Goal: Task Accomplishment & Management: Complete application form

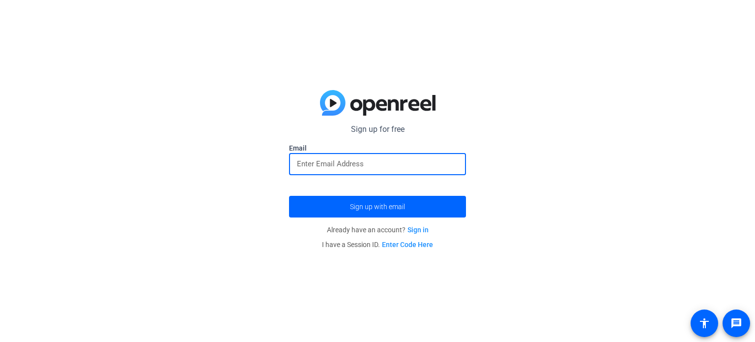
click at [368, 159] on input "email" at bounding box center [377, 164] width 161 height 12
type input "[EMAIL_ADDRESS][DOMAIN_NAME]"
click at [289, 196] on button "Sign up with email" at bounding box center [377, 207] width 177 height 22
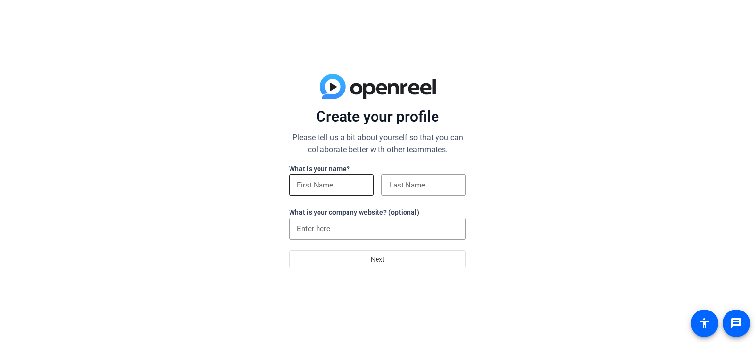
click at [342, 185] on input at bounding box center [331, 185] width 69 height 12
type input "Rache"
type input "Rachel"
click at [390, 181] on input at bounding box center [424, 185] width 69 height 12
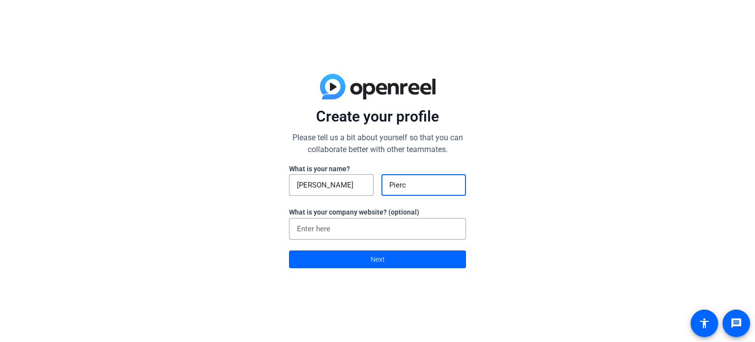
type input "Pierce"
click at [352, 262] on span at bounding box center [378, 259] width 176 height 24
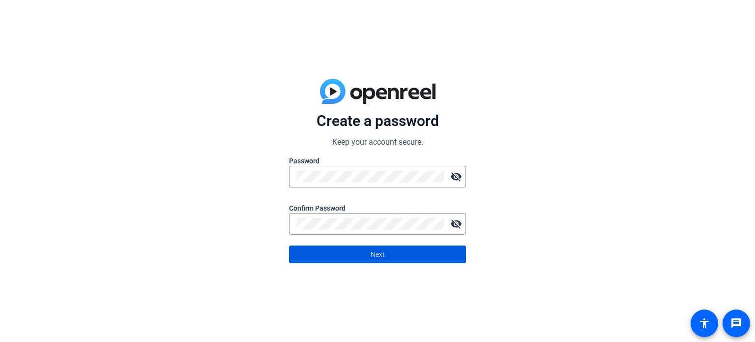
click at [394, 258] on span at bounding box center [378, 254] width 176 height 24
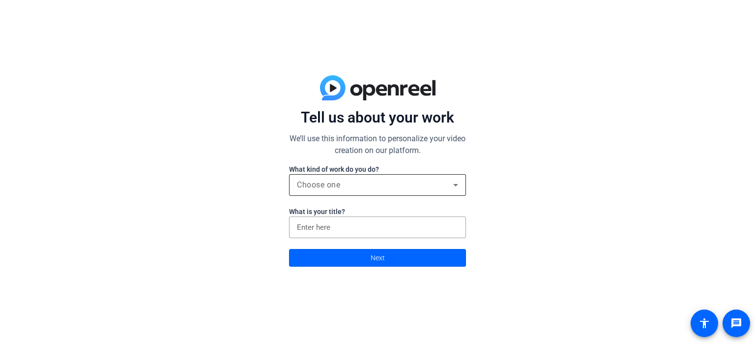
click at [409, 194] on div "Choose one" at bounding box center [377, 185] width 161 height 22
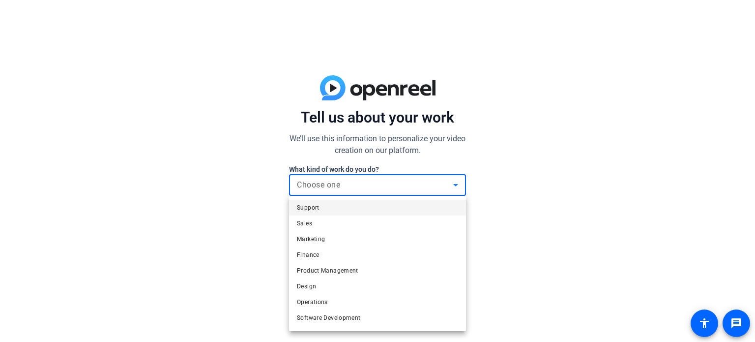
scroll to position [30, 0]
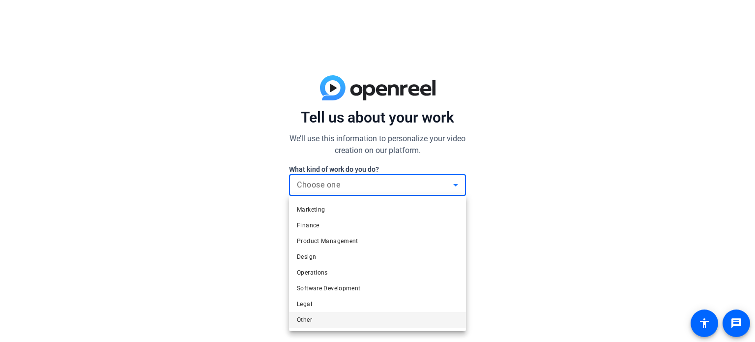
click at [367, 313] on mat-option "Other" at bounding box center [377, 320] width 177 height 16
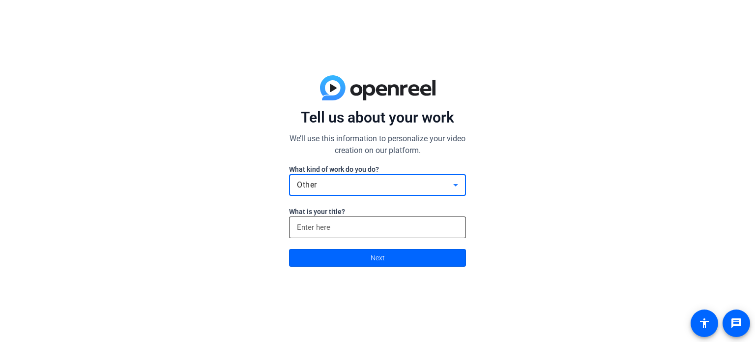
click at [320, 224] on input at bounding box center [377, 227] width 161 height 12
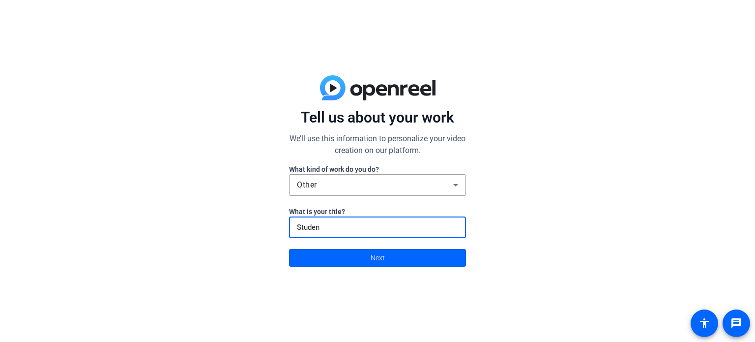
type input "Student"
click at [329, 264] on span at bounding box center [378, 258] width 176 height 24
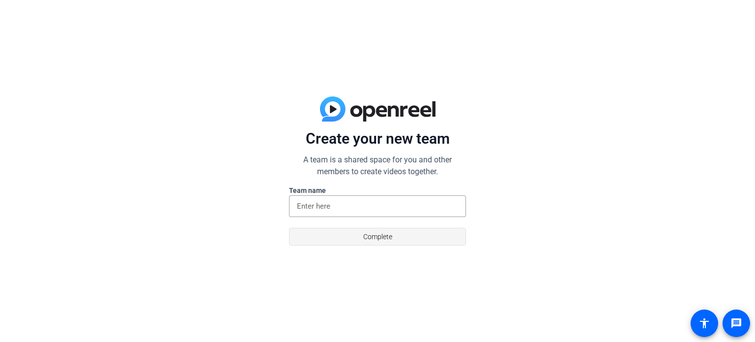
click at [373, 241] on span "Complete" at bounding box center [377, 236] width 29 height 19
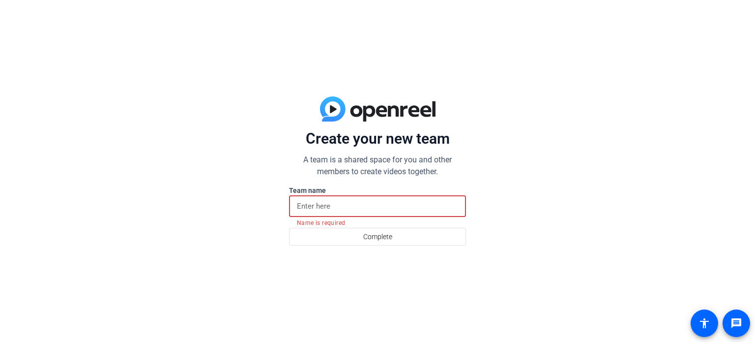
click at [344, 207] on input at bounding box center [377, 206] width 161 height 12
click at [343, 207] on input at bounding box center [377, 206] width 161 height 12
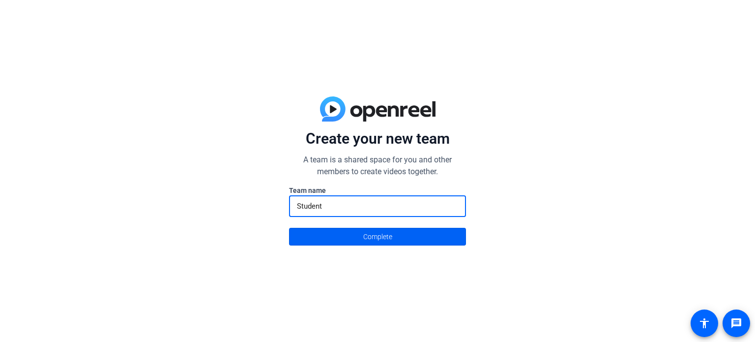
type input "Student"
click at [359, 233] on span at bounding box center [378, 237] width 176 height 24
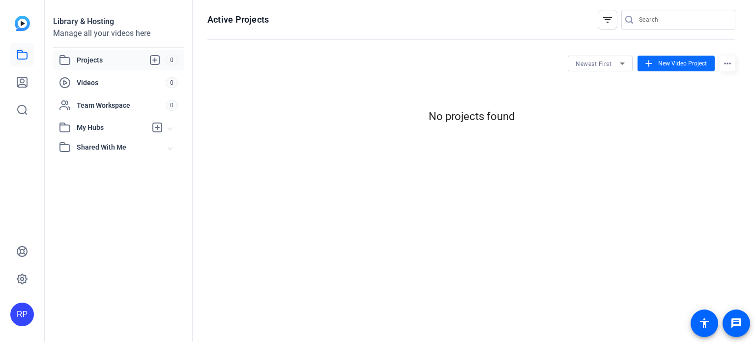
click at [659, 62] on span "New Video Project" at bounding box center [683, 63] width 49 height 9
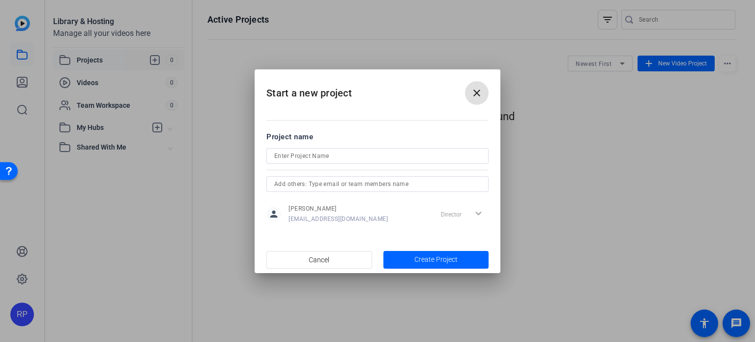
click at [371, 159] on input at bounding box center [377, 156] width 207 height 12
type input "MEA 100 Project"
click at [432, 262] on span "Create Project" at bounding box center [436, 259] width 43 height 10
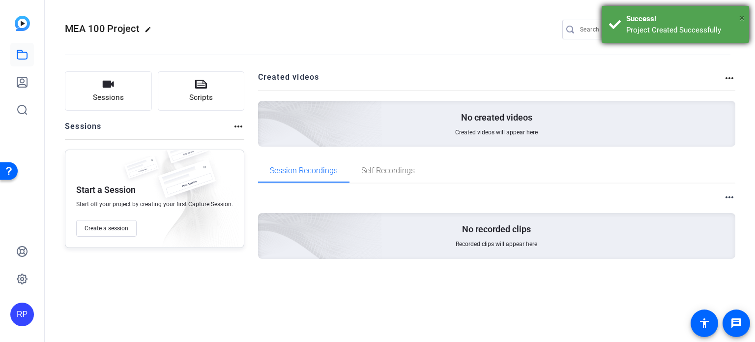
click at [742, 16] on span "×" at bounding box center [742, 18] width 5 height 12
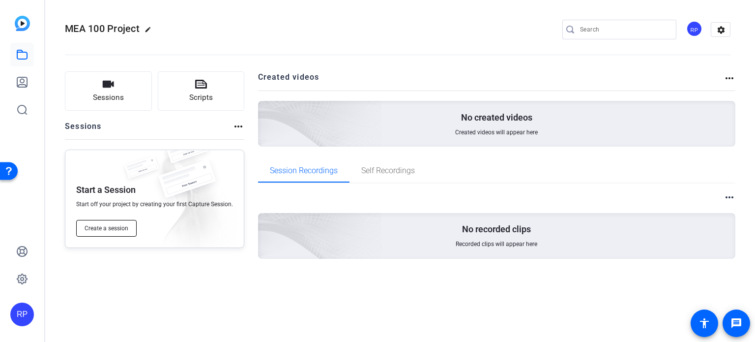
click at [121, 232] on span "Create a session" at bounding box center [107, 228] width 44 height 8
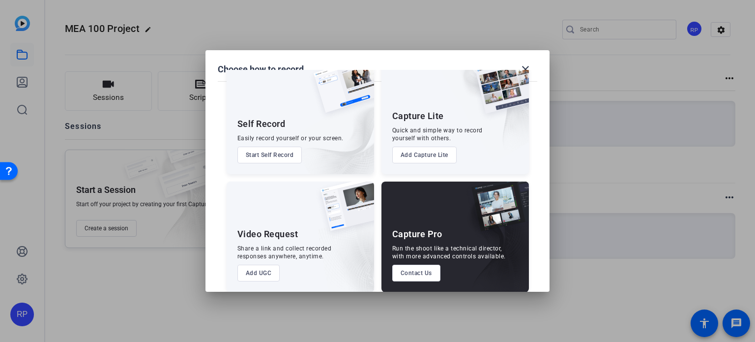
scroll to position [27, 0]
click at [259, 272] on button "Add UGC" at bounding box center [259, 272] width 43 height 17
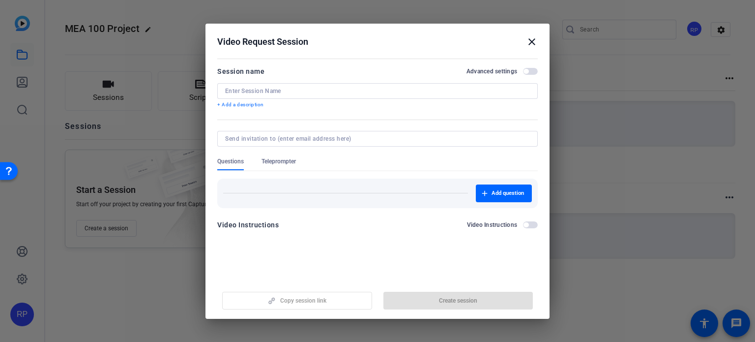
click at [531, 42] on mat-icon "close" at bounding box center [532, 42] width 12 height 12
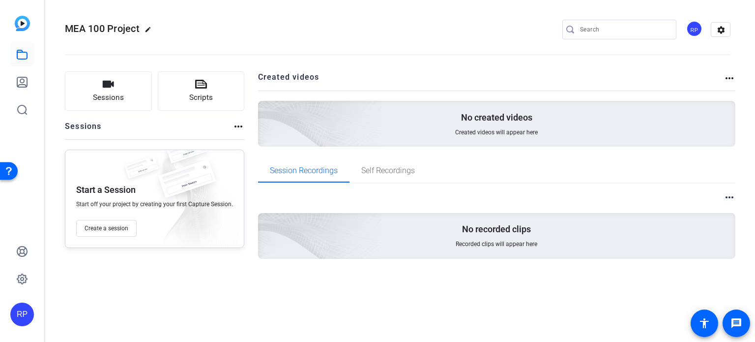
click at [701, 29] on div "RP" at bounding box center [695, 29] width 16 height 16
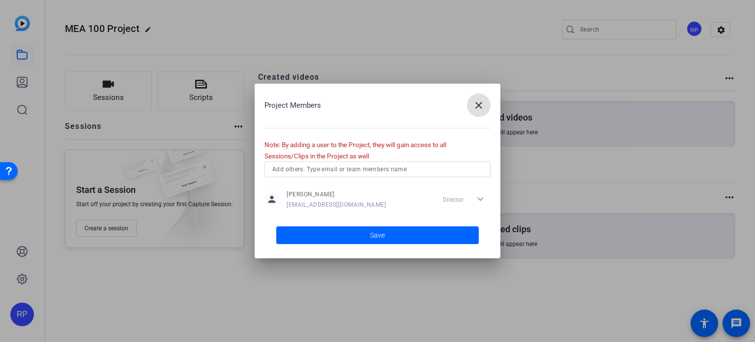
click at [476, 109] on mat-icon "close" at bounding box center [479, 105] width 12 height 12
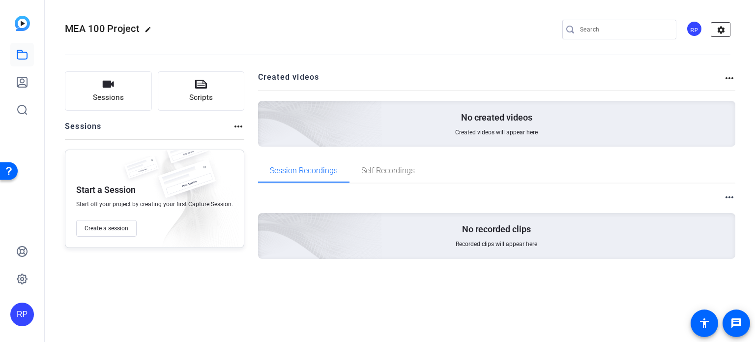
click at [719, 31] on mat-icon "settings" at bounding box center [722, 30] width 20 height 15
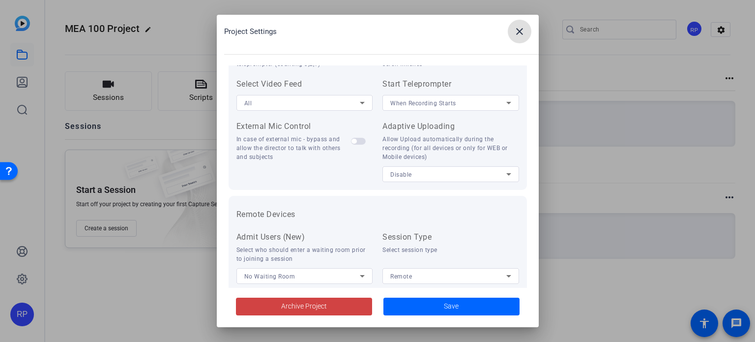
scroll to position [226, 0]
